Goal: Transaction & Acquisition: Purchase product/service

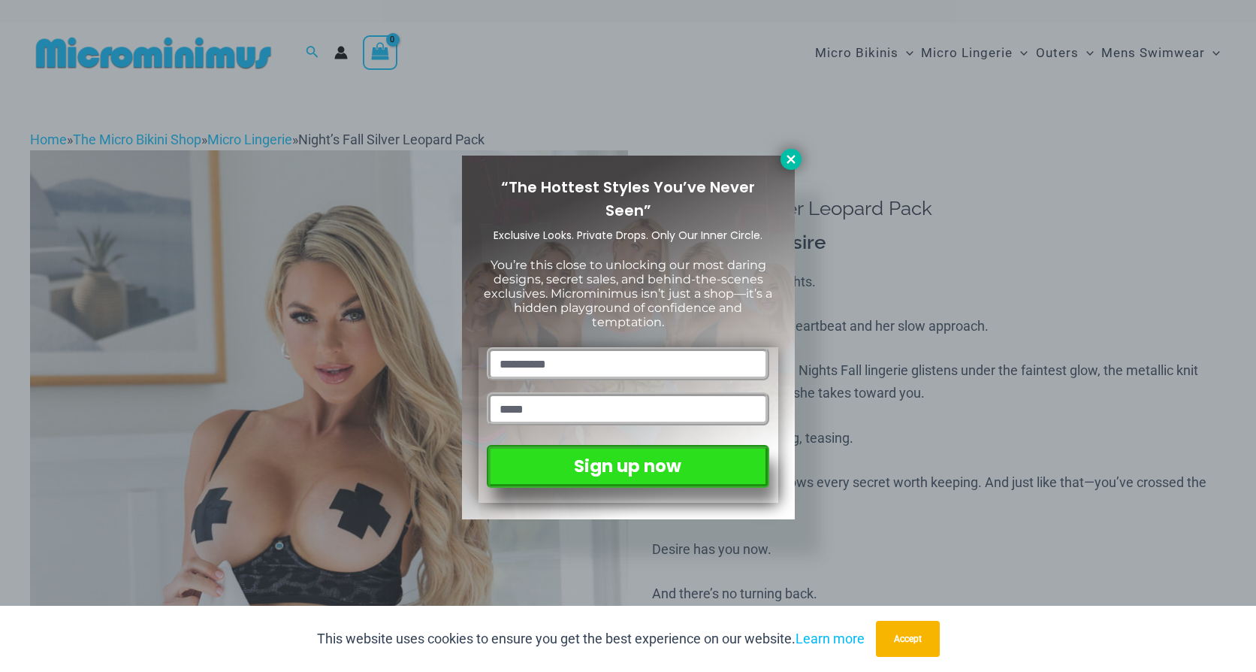
click at [787, 155] on icon at bounding box center [791, 159] width 8 height 8
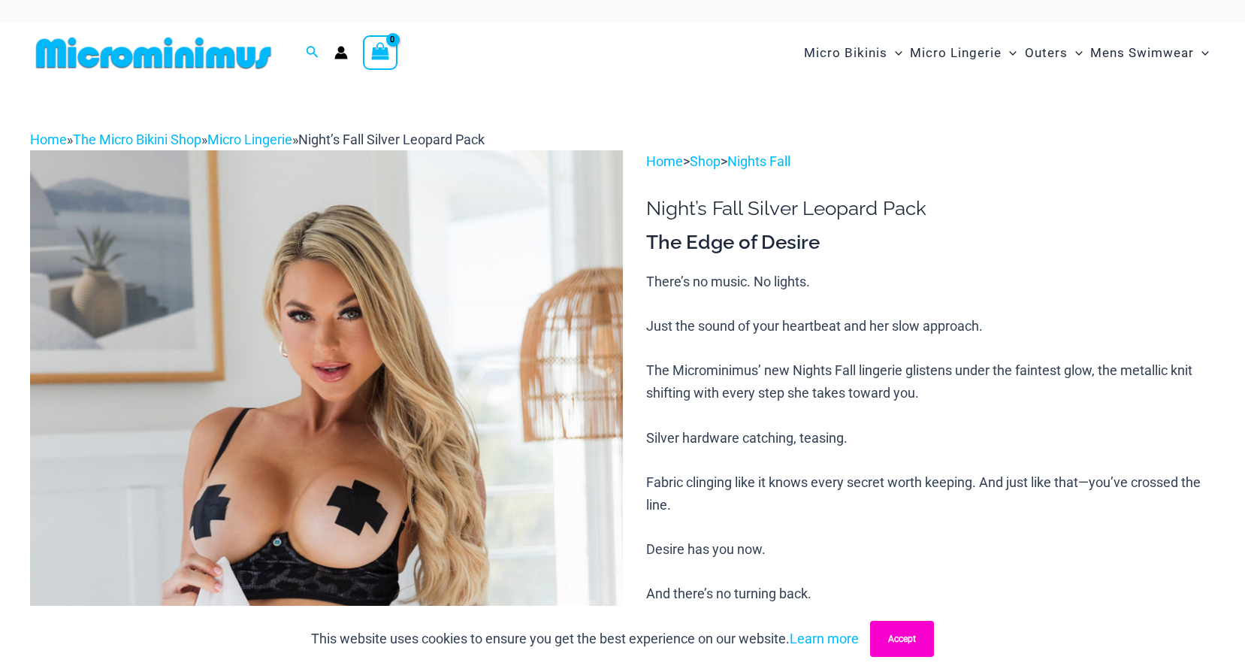
click at [911, 648] on button "Accept" at bounding box center [902, 638] width 64 height 36
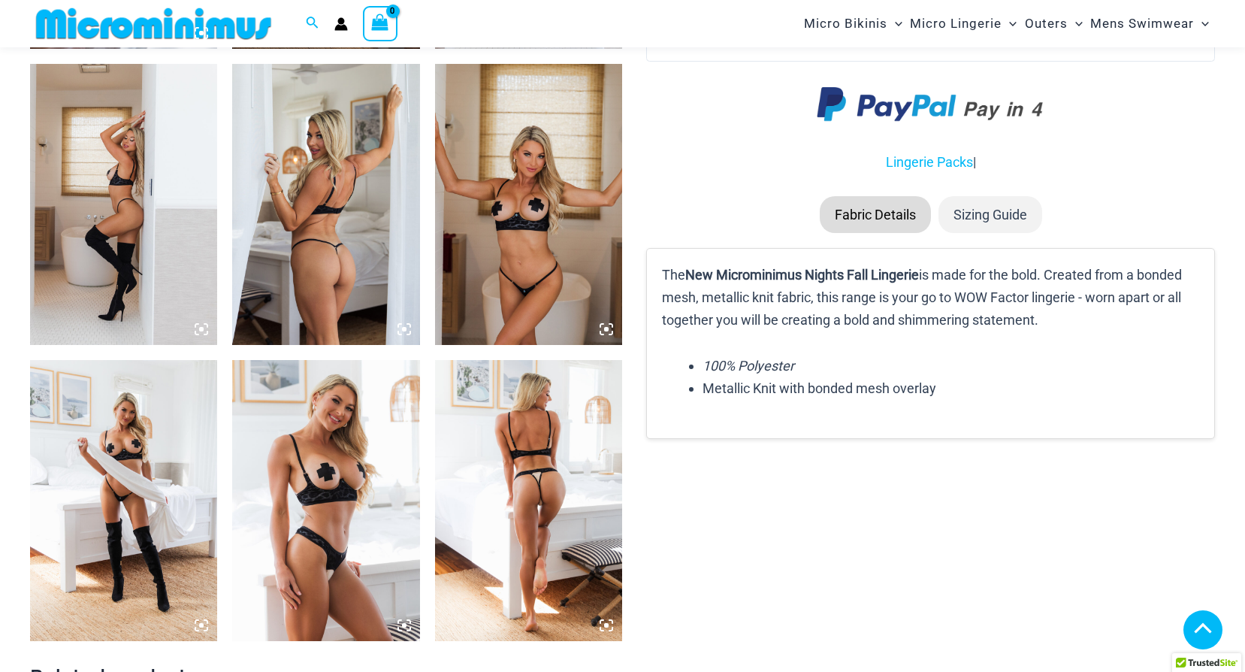
scroll to position [1490, 0]
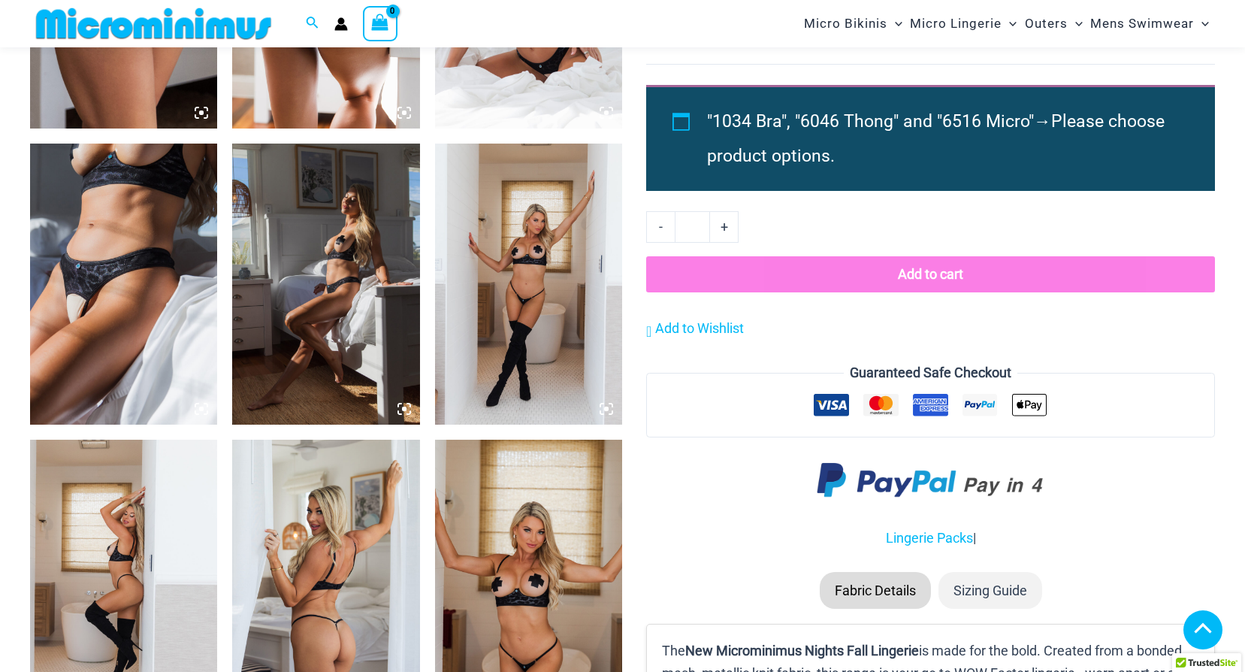
click at [551, 231] on img at bounding box center [528, 283] width 187 height 281
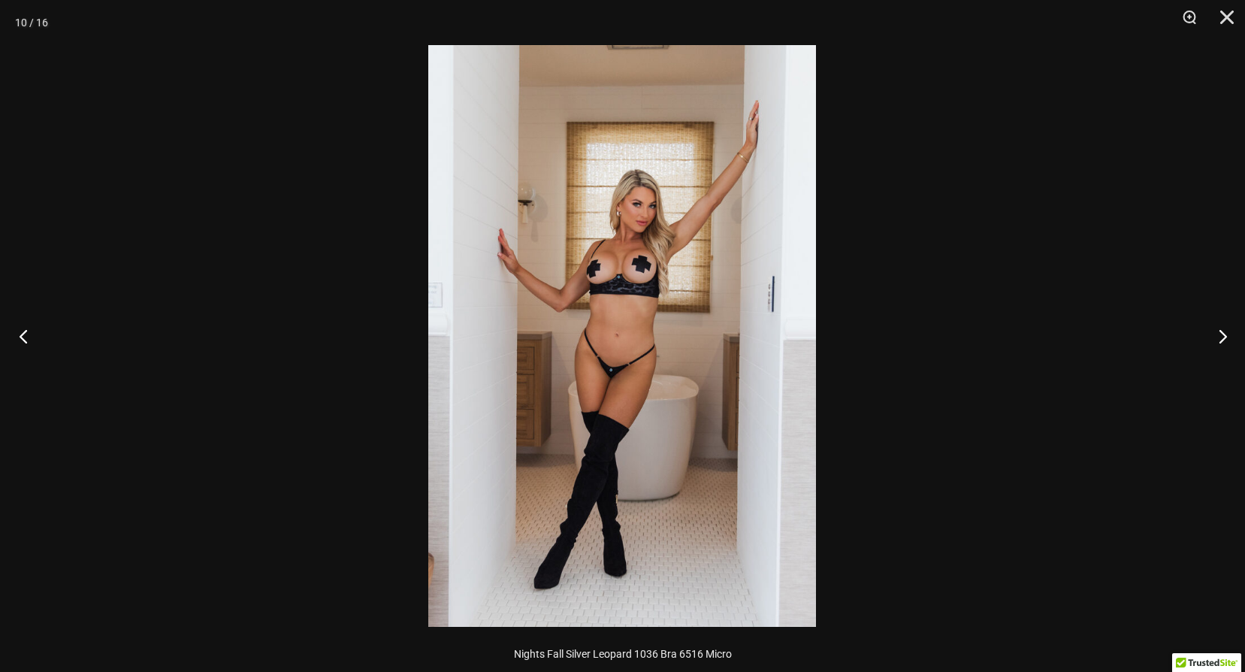
click at [22, 333] on button "Previous" at bounding box center [28, 335] width 56 height 75
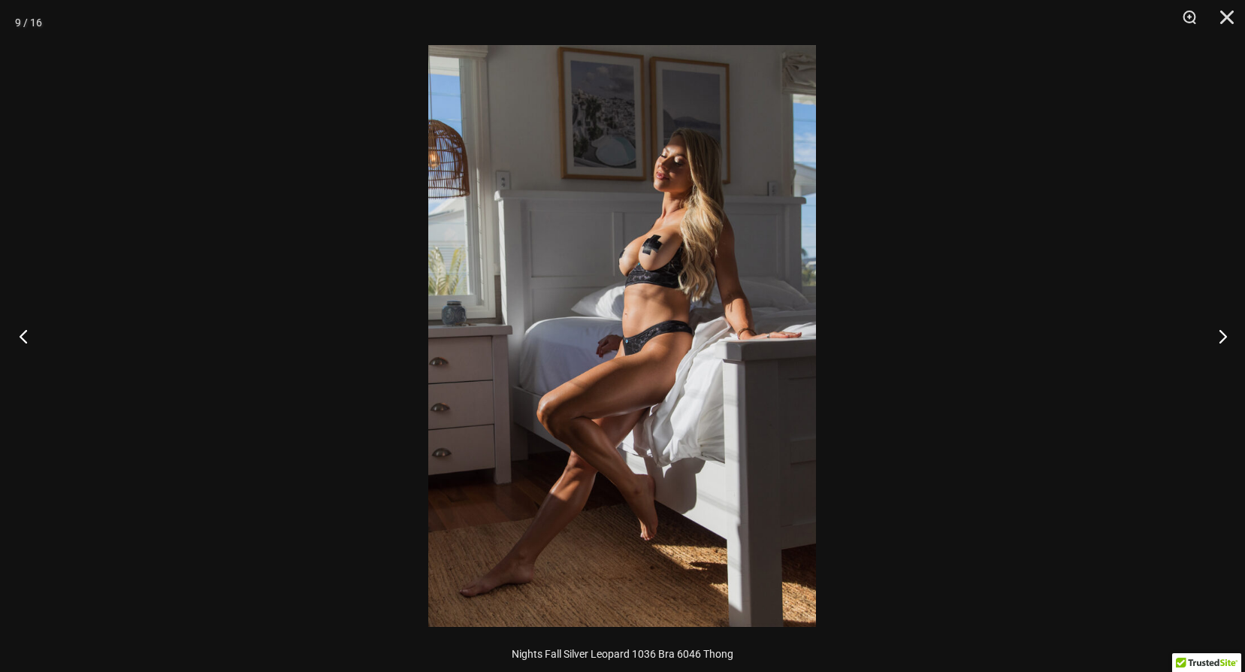
click at [26, 323] on button "Previous" at bounding box center [28, 335] width 56 height 75
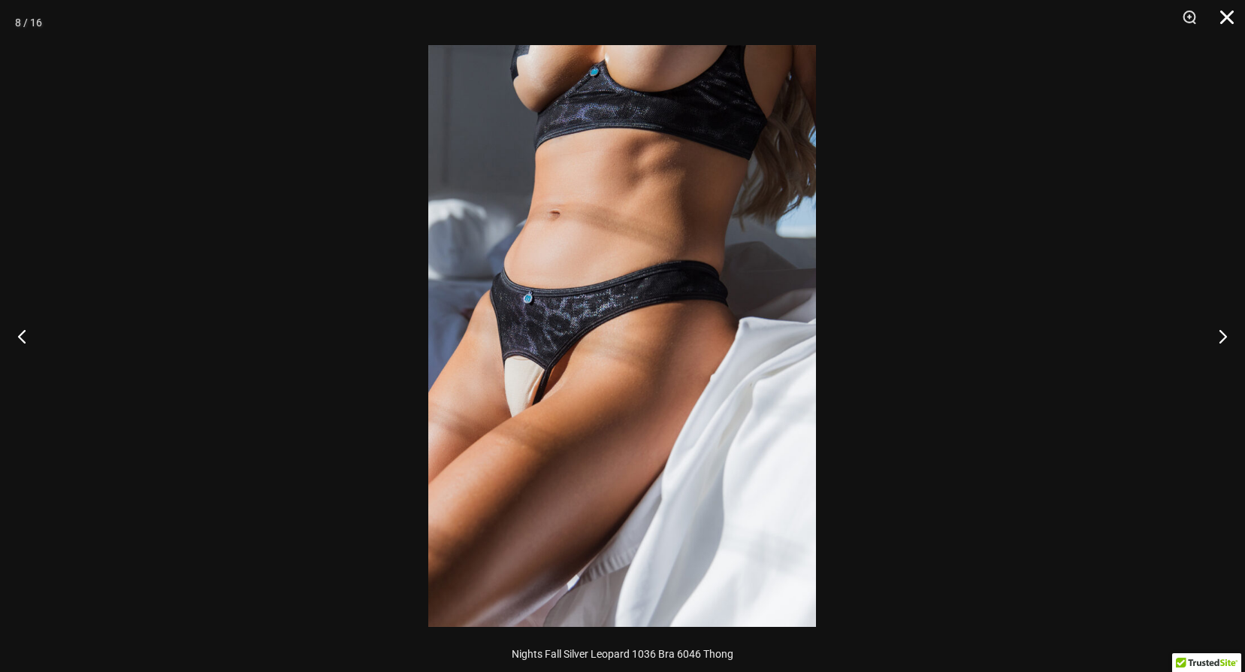
click at [1225, 20] on button "Close" at bounding box center [1222, 22] width 38 height 45
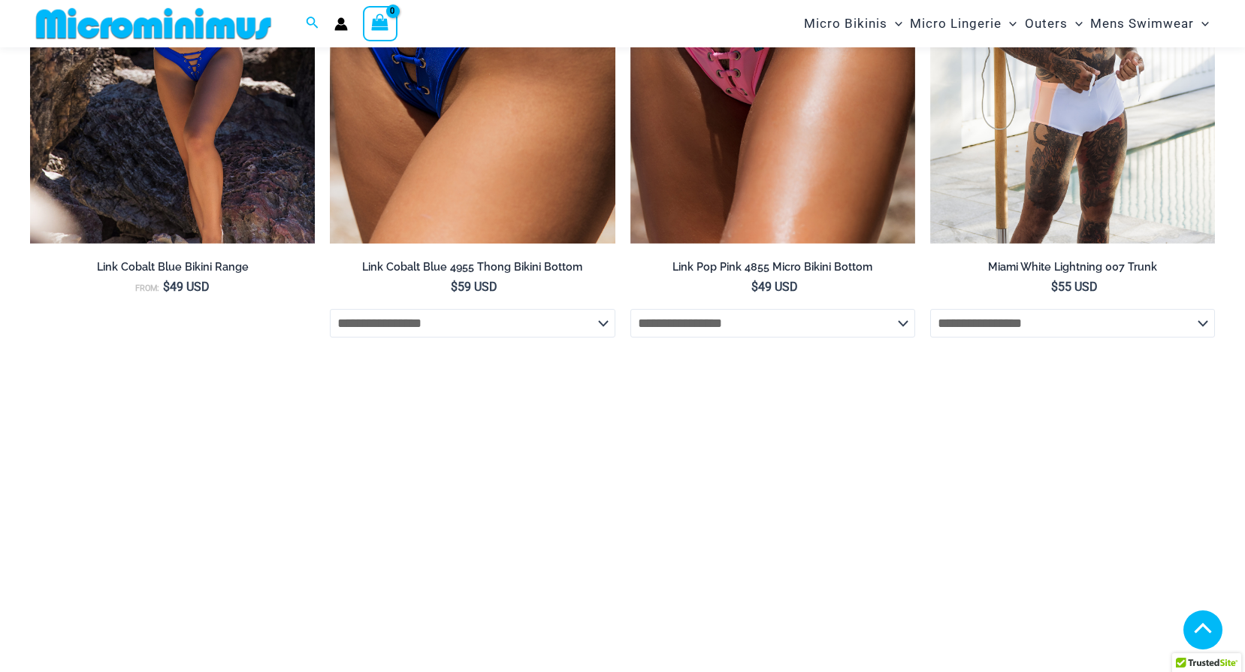
scroll to position [2992, 0]
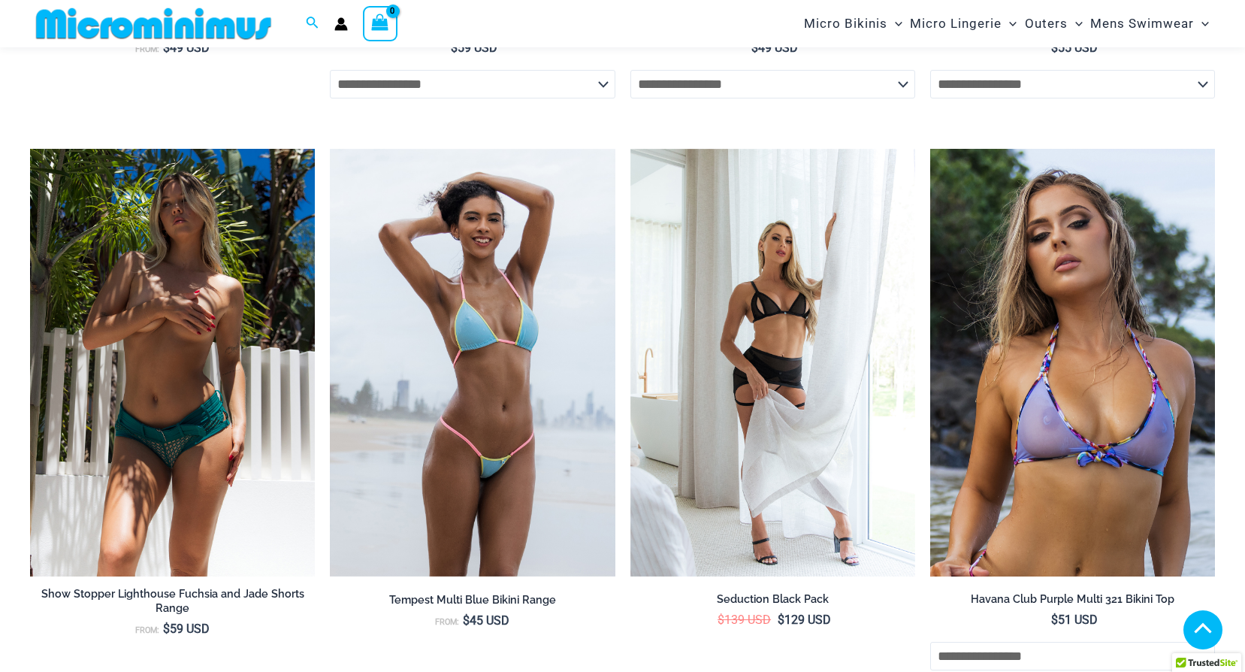
click at [204, 277] on img at bounding box center [172, 362] width 285 height 427
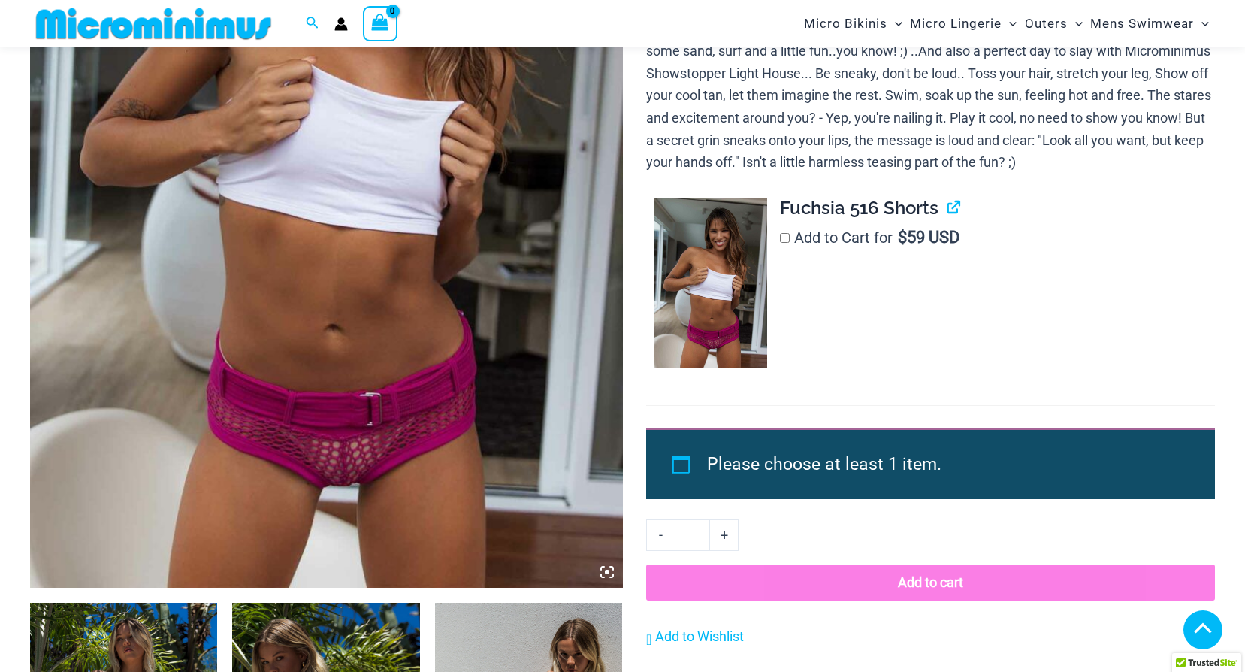
scroll to position [888, 0]
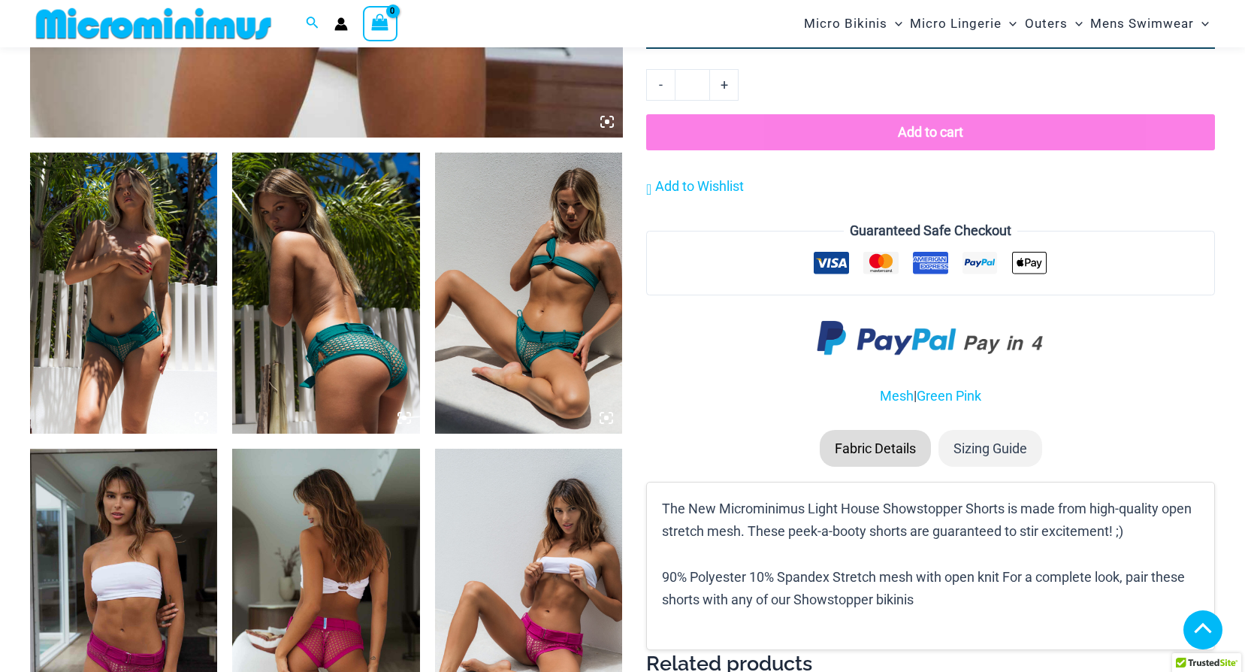
drag, startPoint x: 126, startPoint y: 231, endPoint x: 98, endPoint y: 243, distance: 31.0
click at [98, 243] on img at bounding box center [123, 292] width 187 height 281
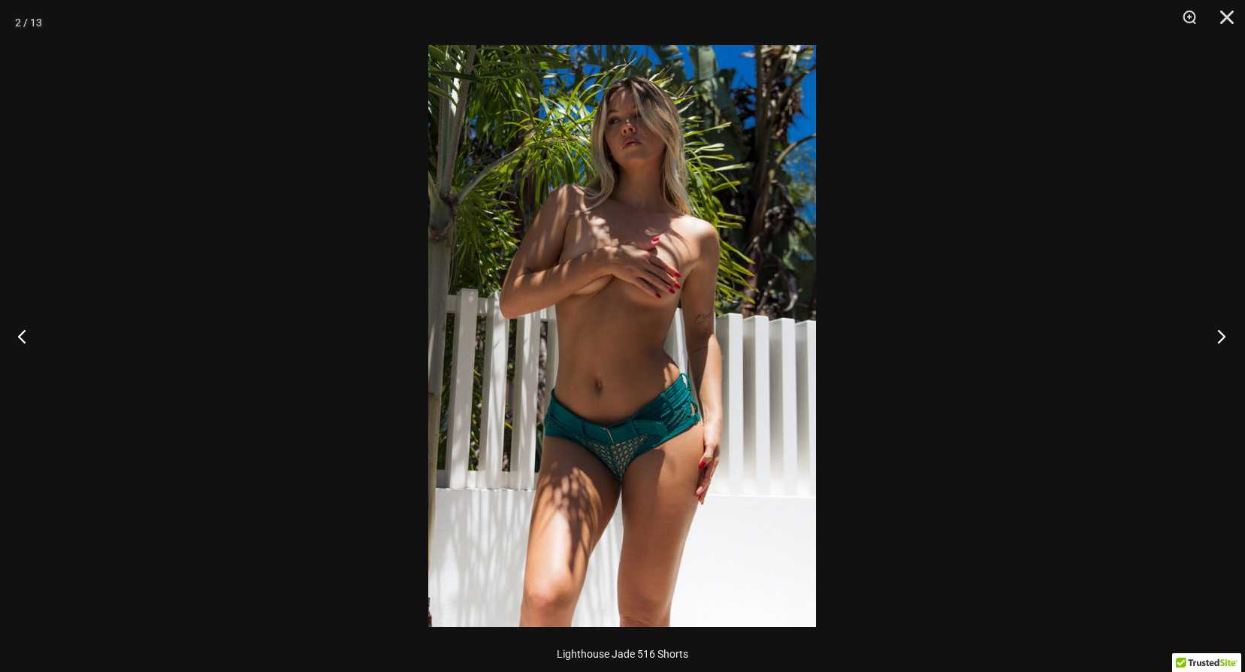
click at [1217, 335] on button "Next" at bounding box center [1216, 335] width 56 height 75
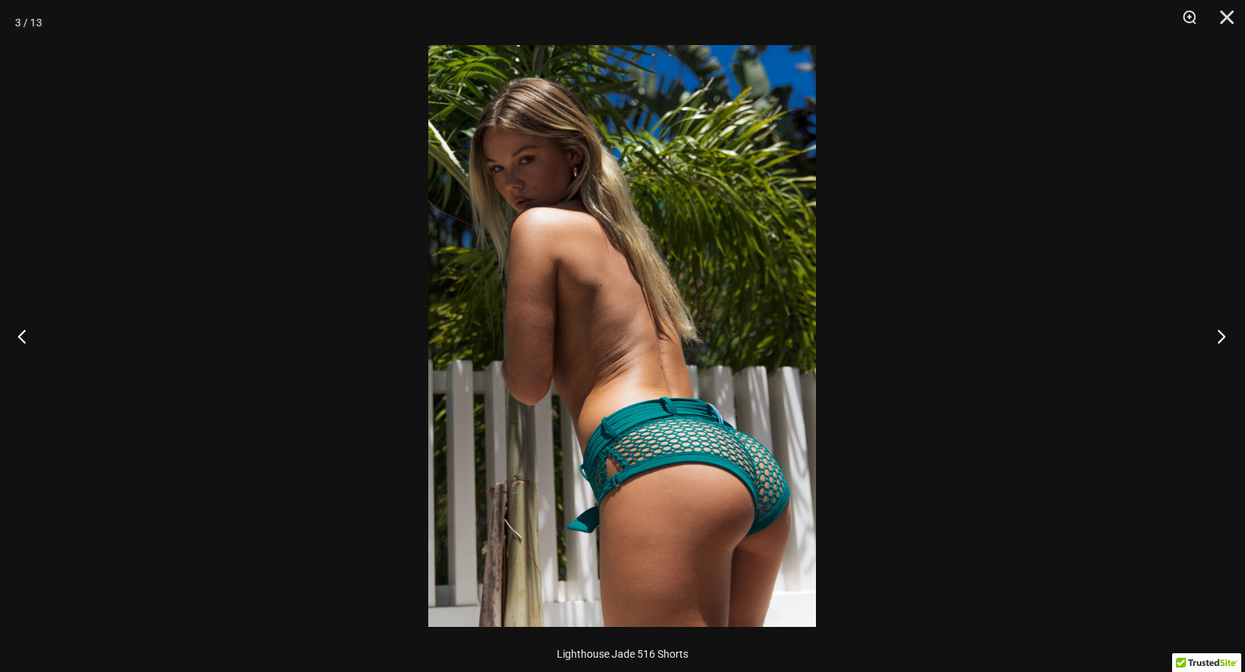
click at [1231, 336] on button "Next" at bounding box center [1216, 335] width 56 height 75
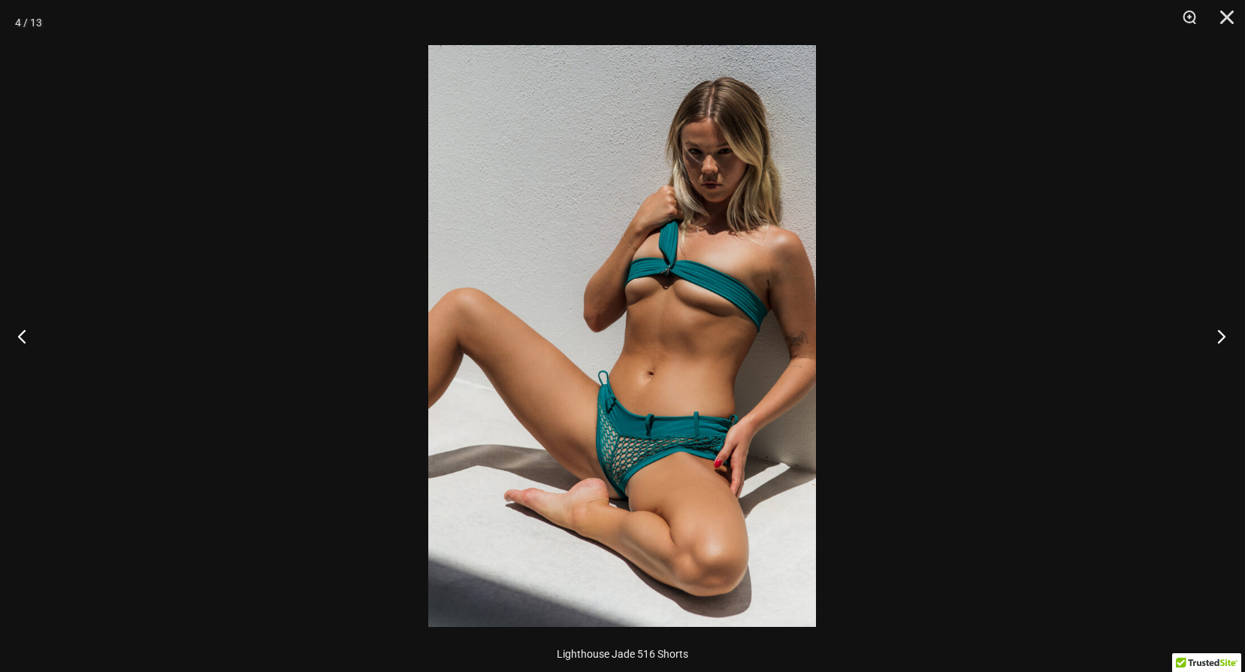
click at [1212, 337] on button "Next" at bounding box center [1216, 335] width 56 height 75
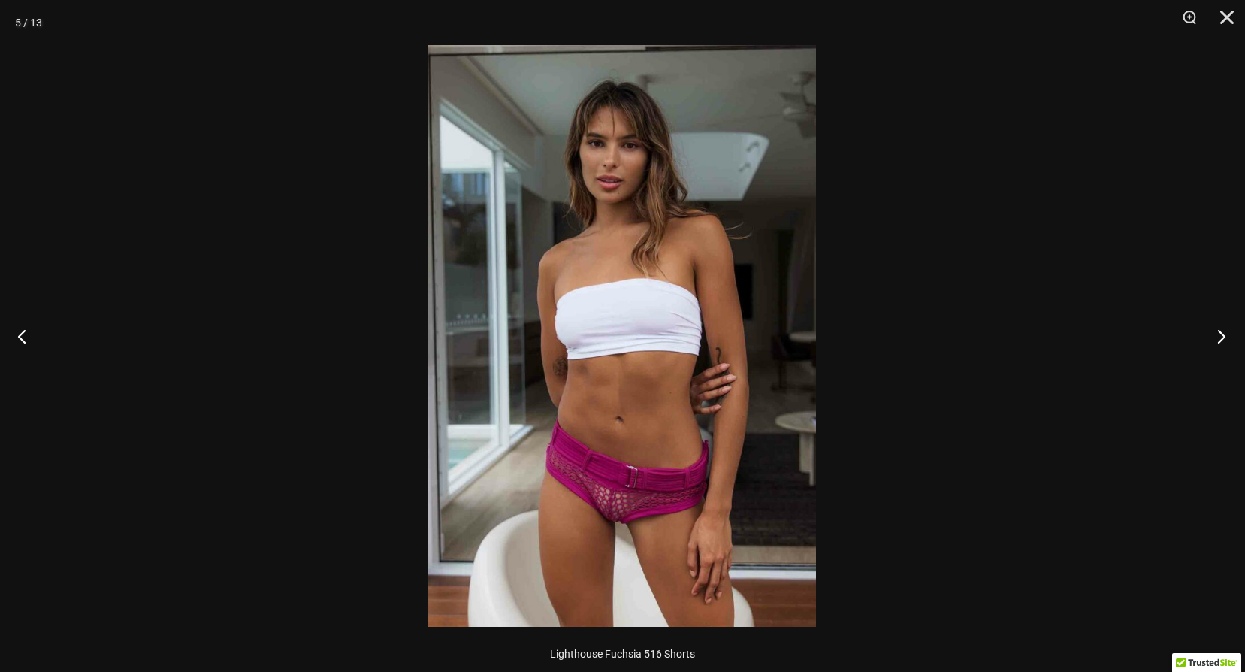
click at [1218, 334] on button "Next" at bounding box center [1216, 335] width 56 height 75
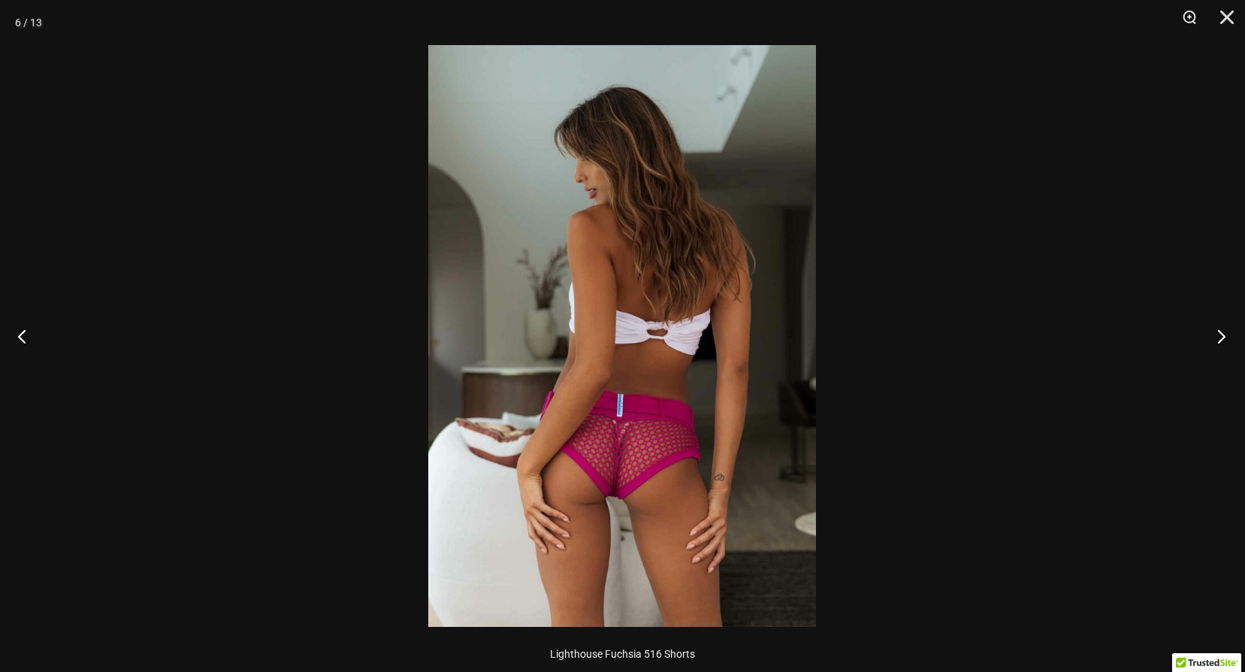
click at [1218, 334] on button "Next" at bounding box center [1216, 335] width 56 height 75
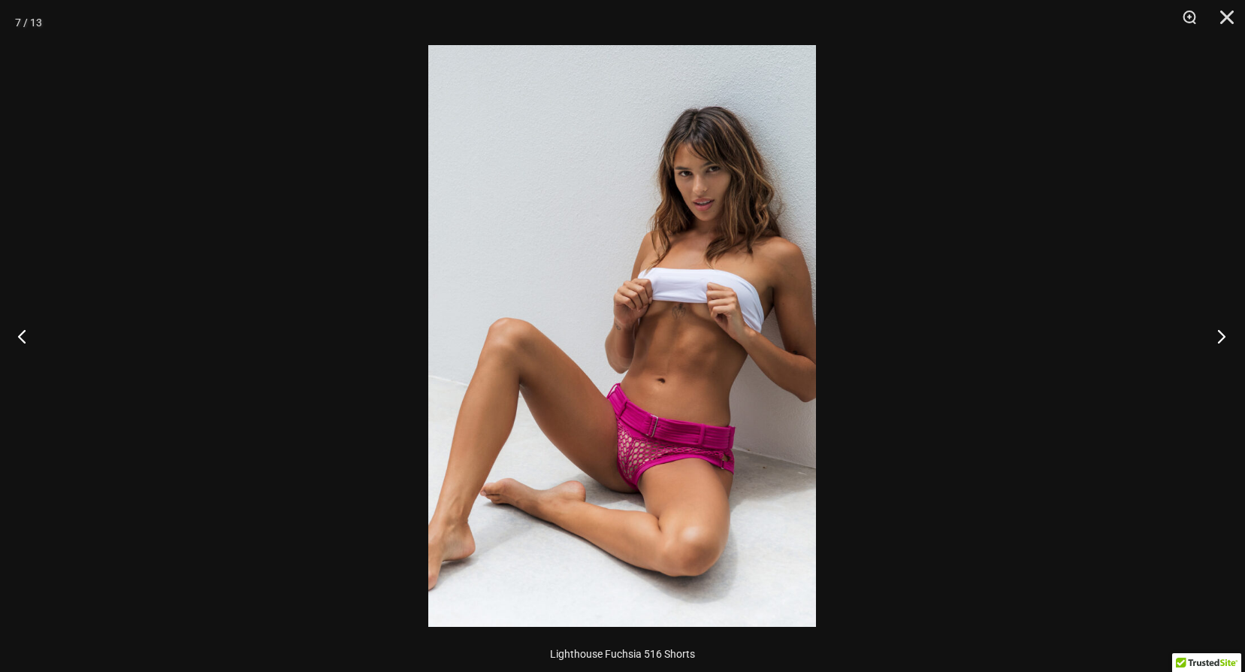
click at [1218, 334] on button "Next" at bounding box center [1216, 335] width 56 height 75
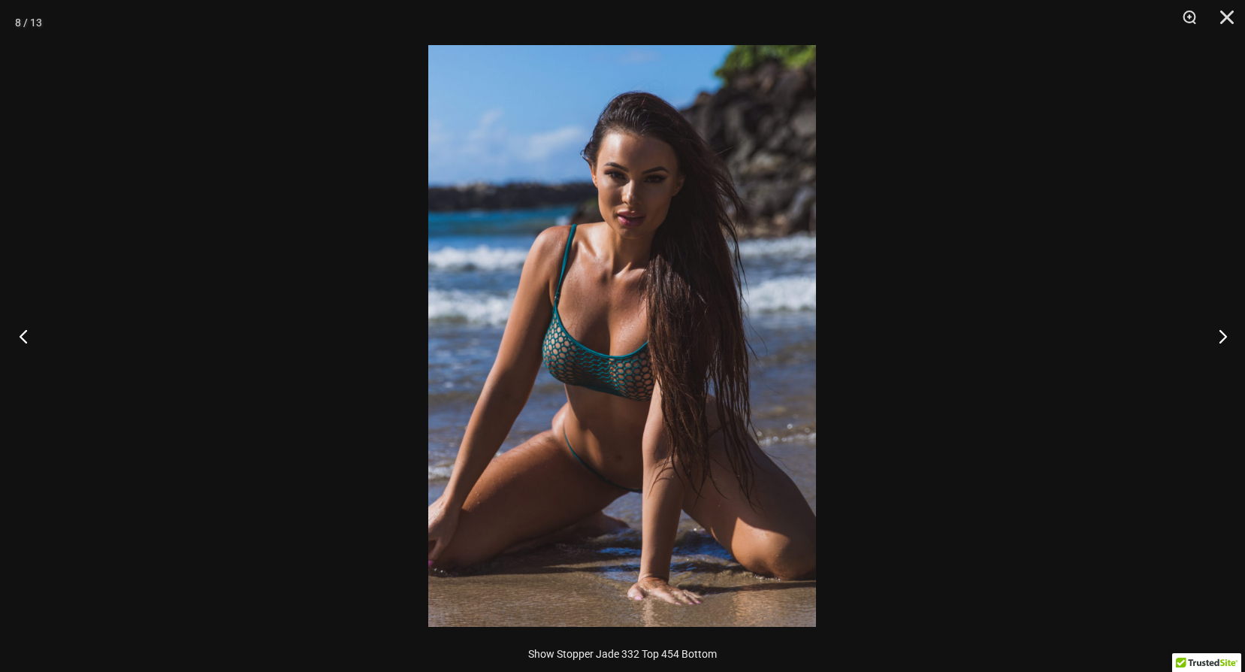
click at [42, 337] on button "Previous" at bounding box center [28, 335] width 56 height 75
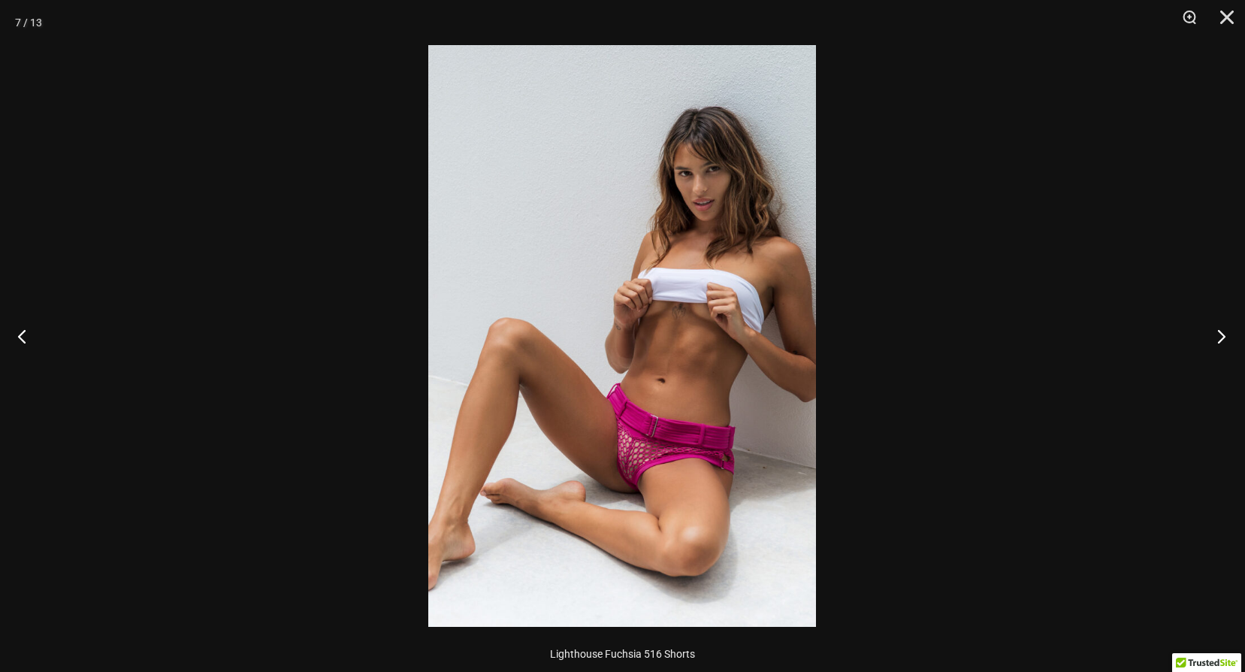
click at [1219, 329] on button "Next" at bounding box center [1216, 335] width 56 height 75
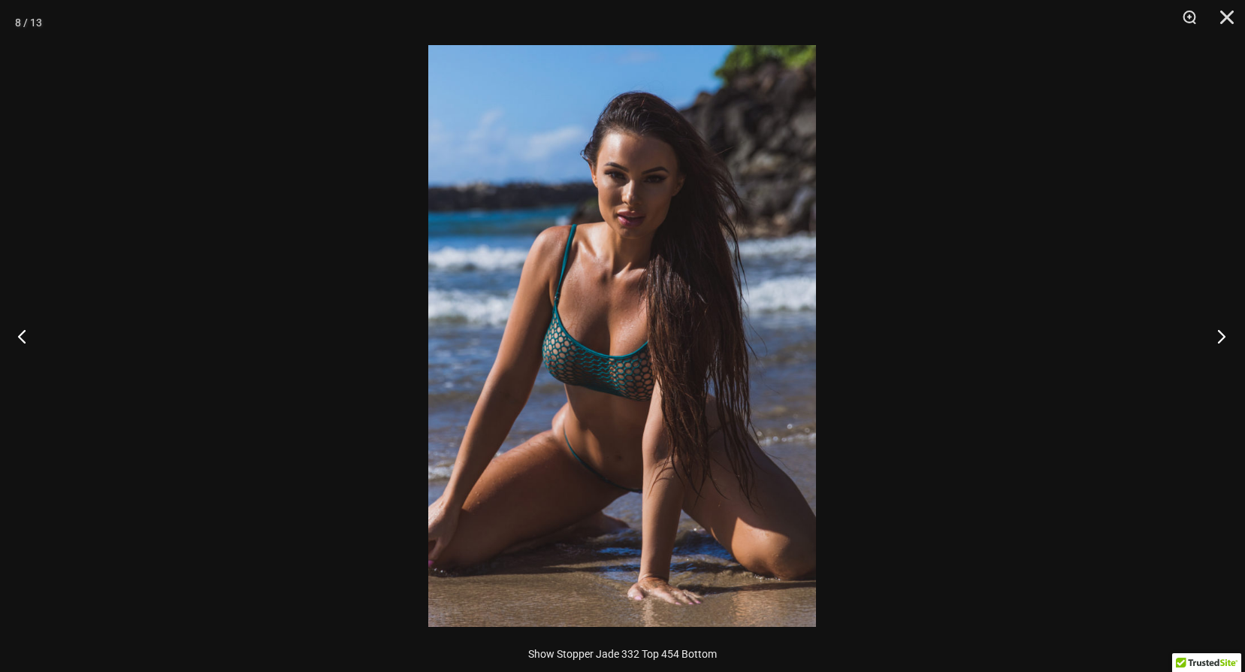
click at [1235, 350] on button "Next" at bounding box center [1216, 335] width 56 height 75
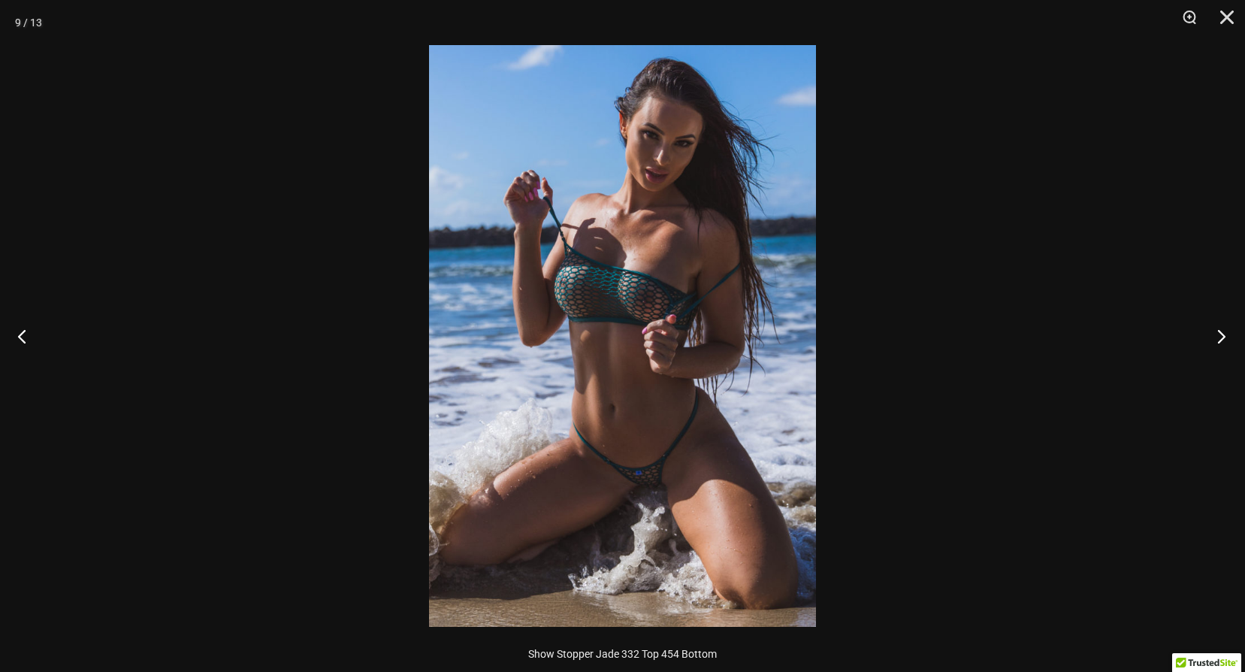
click at [1233, 335] on button "Next" at bounding box center [1216, 335] width 56 height 75
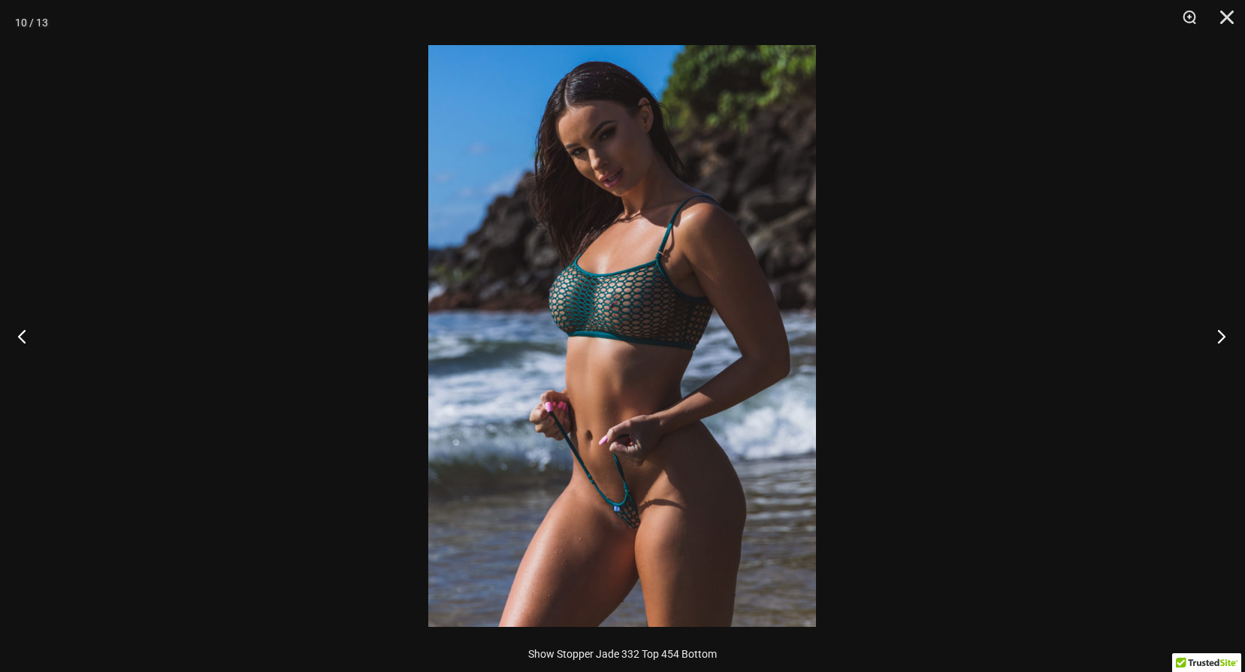
click at [1230, 338] on button "Next" at bounding box center [1216, 335] width 56 height 75
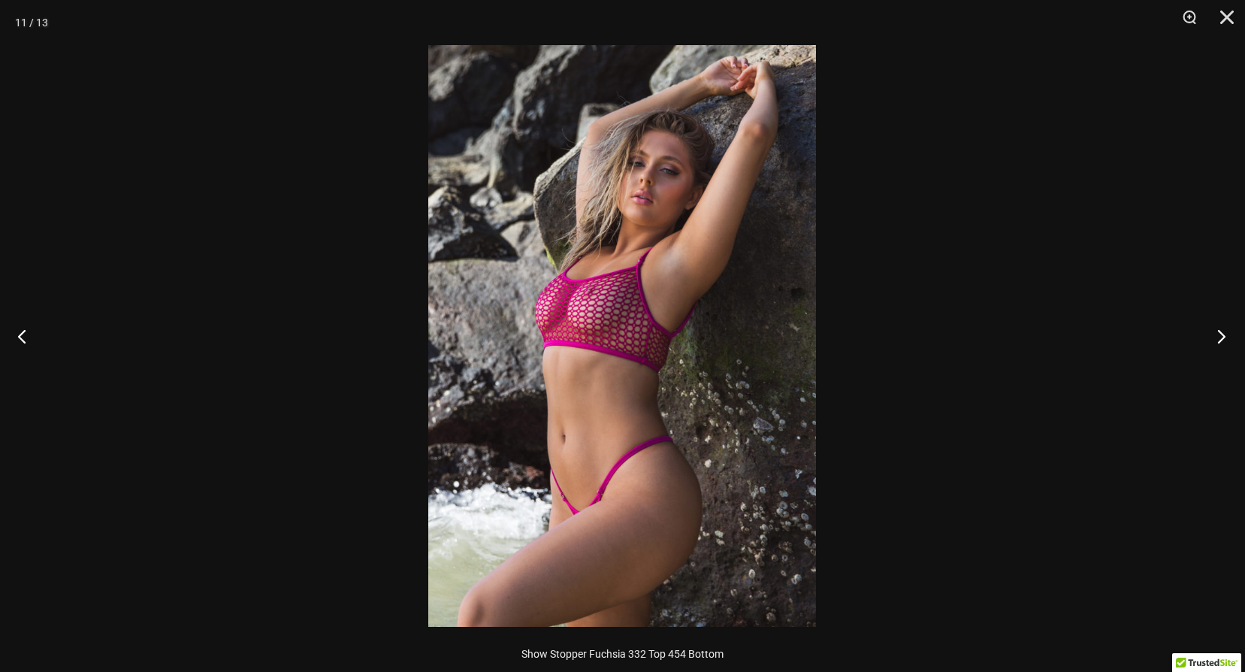
click at [1230, 338] on button "Next" at bounding box center [1216, 335] width 56 height 75
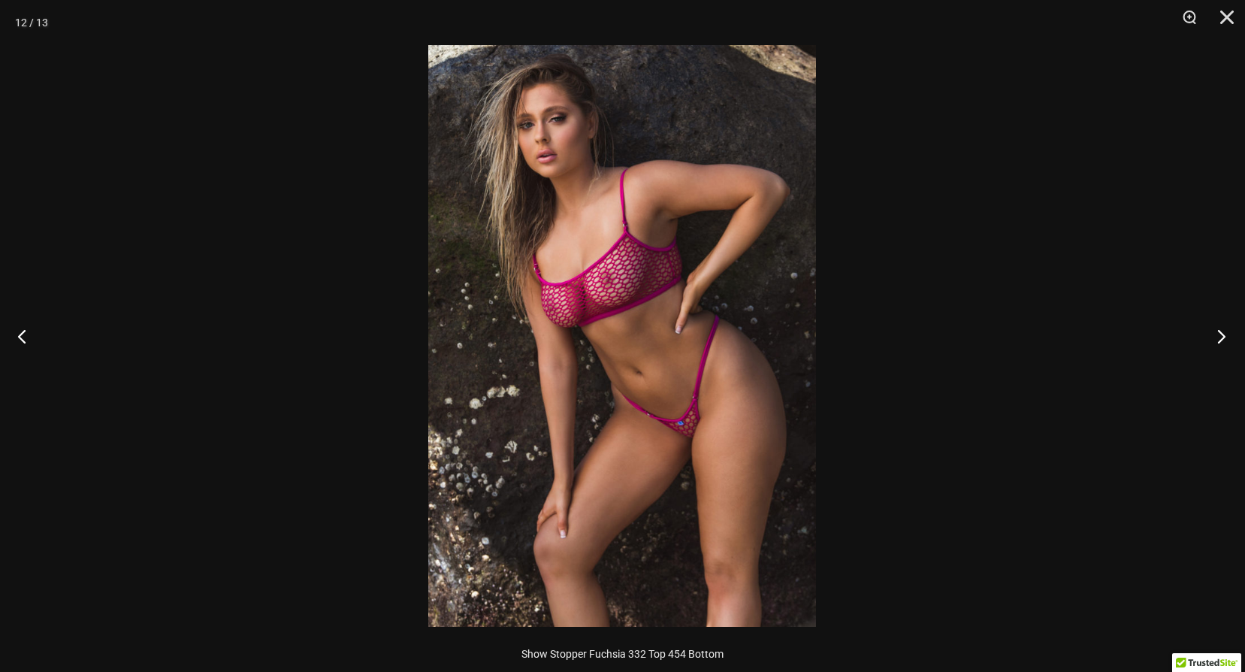
click at [1230, 338] on button "Next" at bounding box center [1216, 335] width 56 height 75
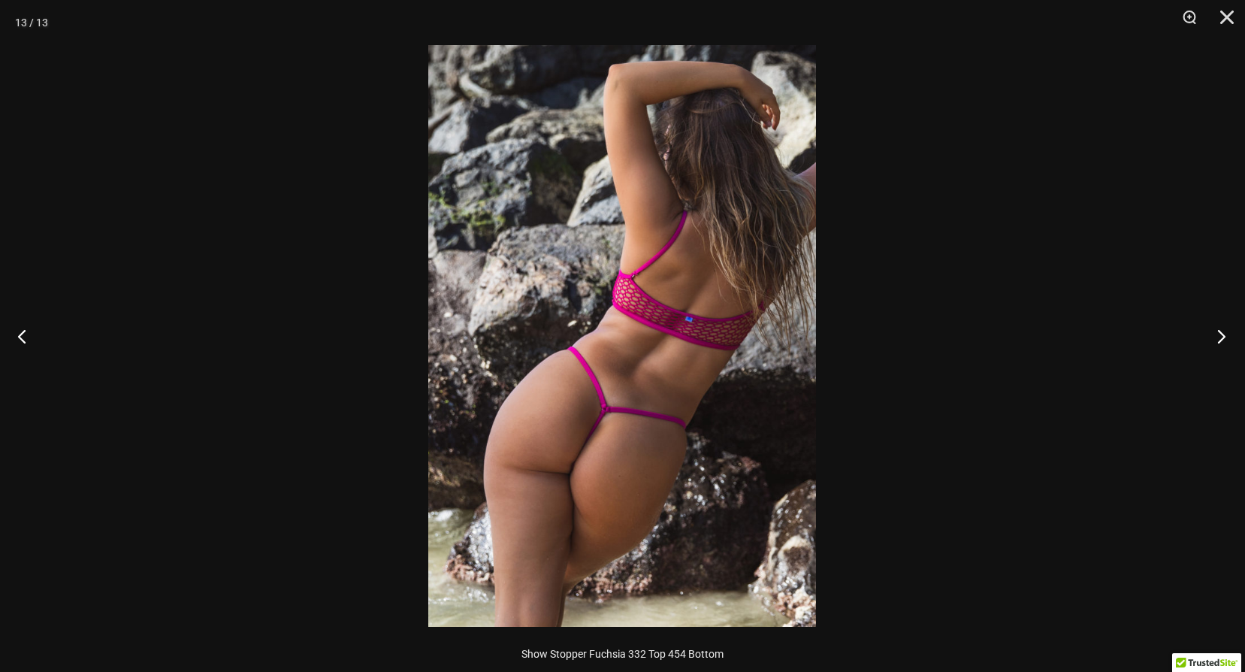
click at [1230, 338] on button "Next" at bounding box center [1216, 335] width 56 height 75
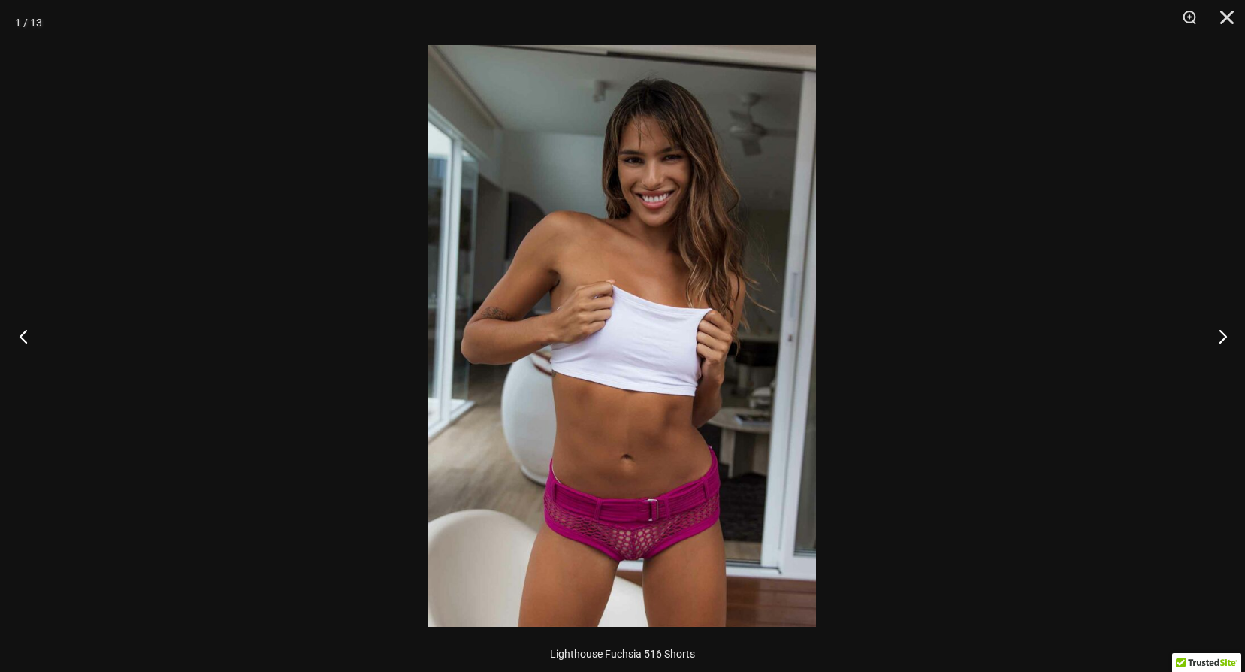
click at [24, 334] on button "Previous" at bounding box center [28, 335] width 56 height 75
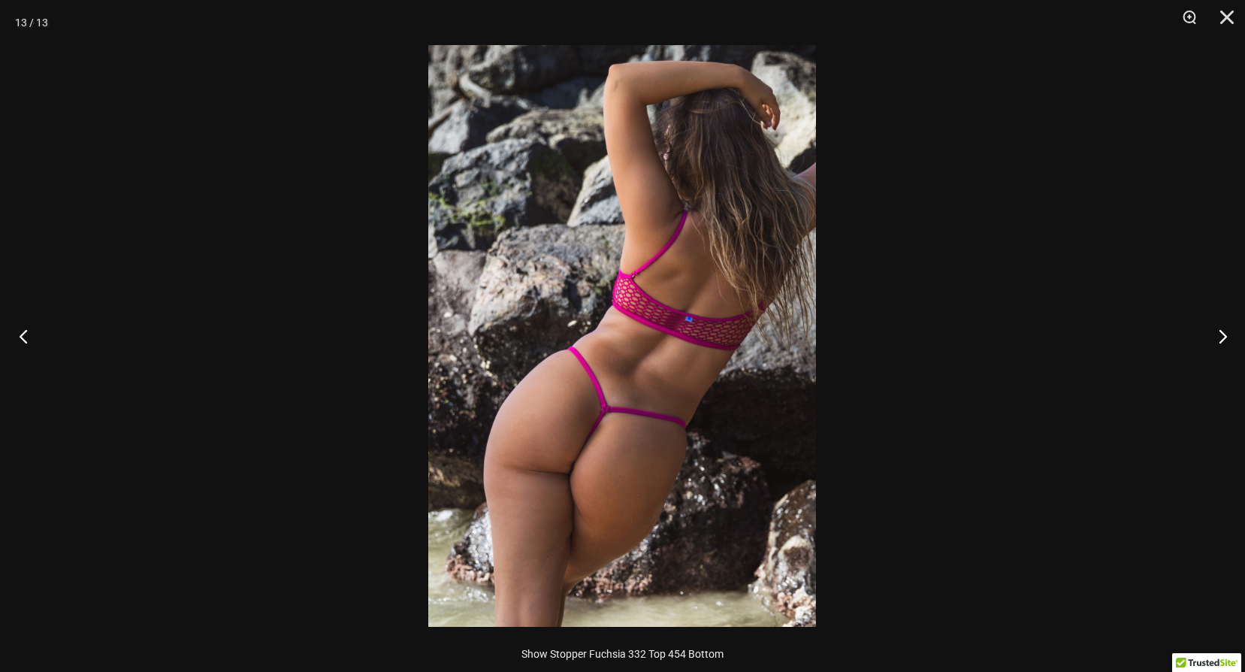
click at [24, 334] on button "Previous" at bounding box center [28, 335] width 56 height 75
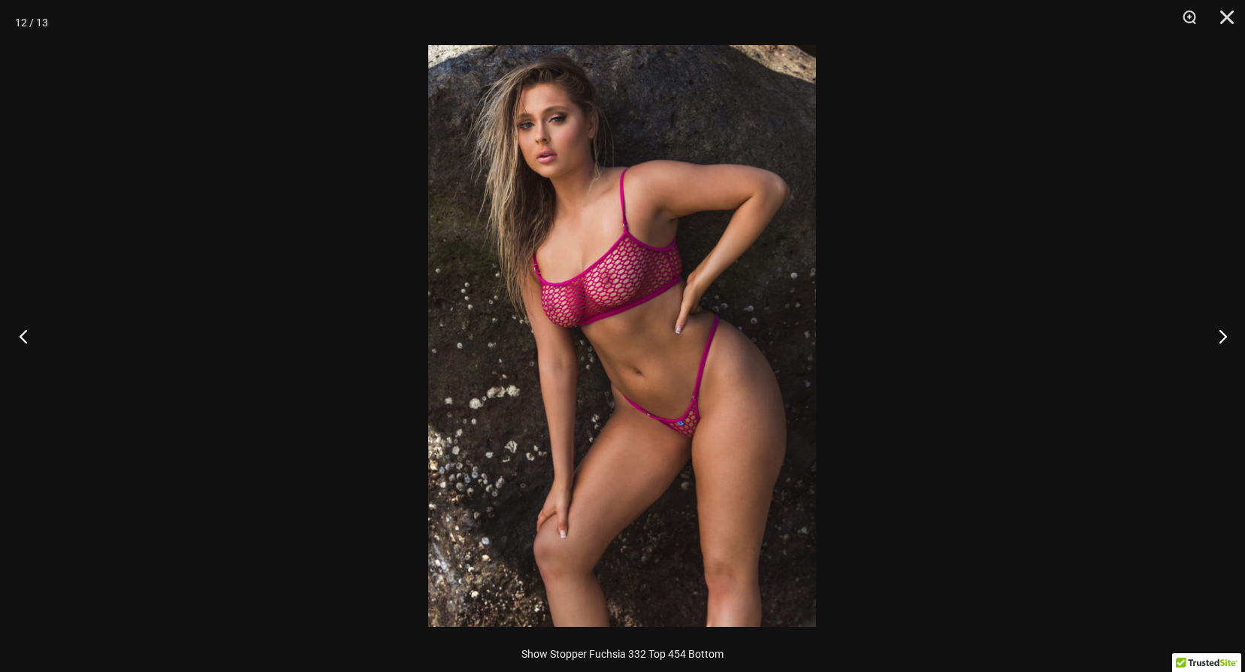
click at [24, 334] on button "Previous" at bounding box center [28, 335] width 56 height 75
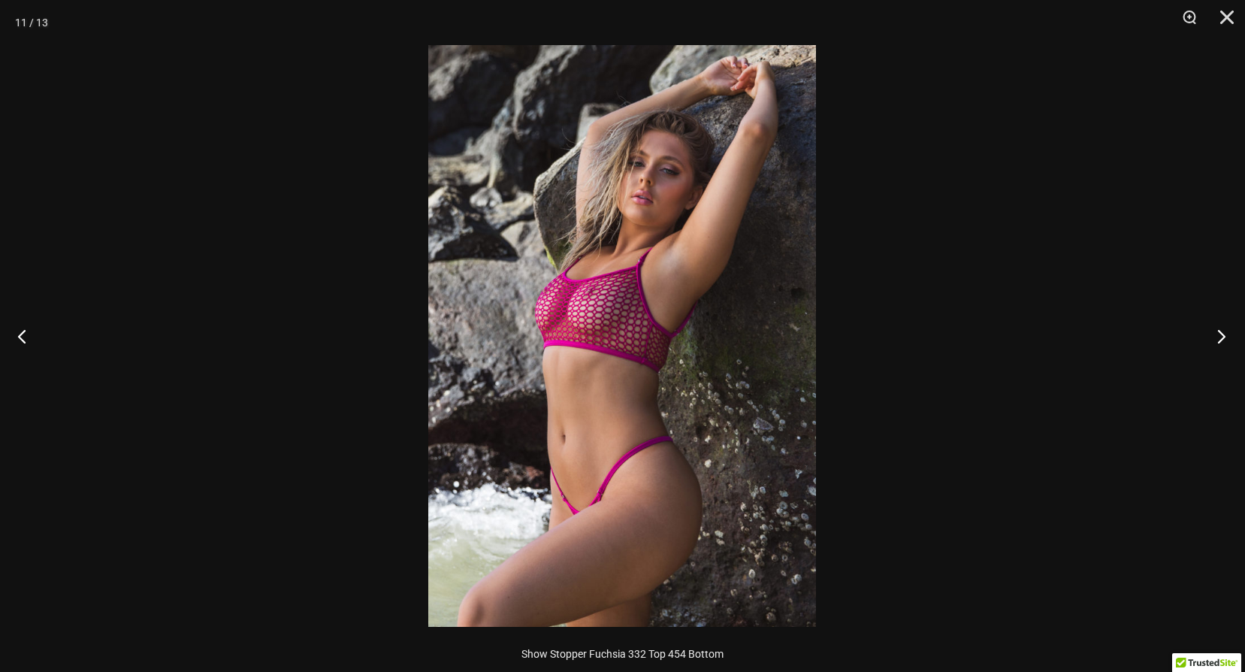
click at [1229, 334] on button "Next" at bounding box center [1216, 335] width 56 height 75
